Goal: Task Accomplishment & Management: Manage account settings

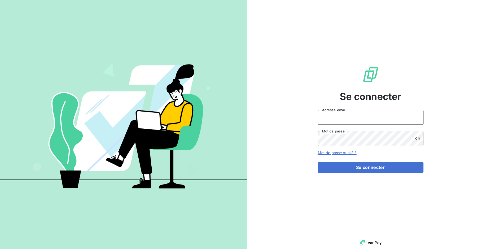
click at [336, 113] on input "Adresse email" at bounding box center [371, 117] width 106 height 15
drag, startPoint x: 336, startPoint y: 117, endPoint x: 365, endPoint y: 117, distance: 29.0
click at [365, 117] on input "admin@3dcelo" at bounding box center [371, 117] width 106 height 15
type input "admin@graitecusa"
click at [318, 162] on button "Se connecter" at bounding box center [371, 167] width 106 height 11
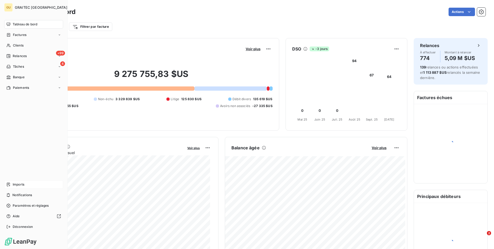
click at [12, 185] on div "Imports" at bounding box center [33, 184] width 59 height 8
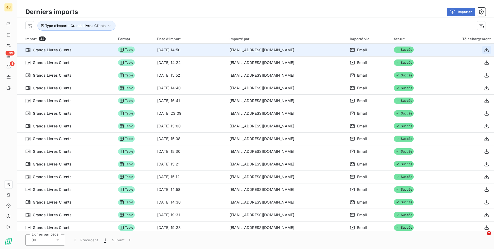
click at [462, 50] on icon "button" at bounding box center [486, 50] width 4 height 4
